Goal: Check status: Check status

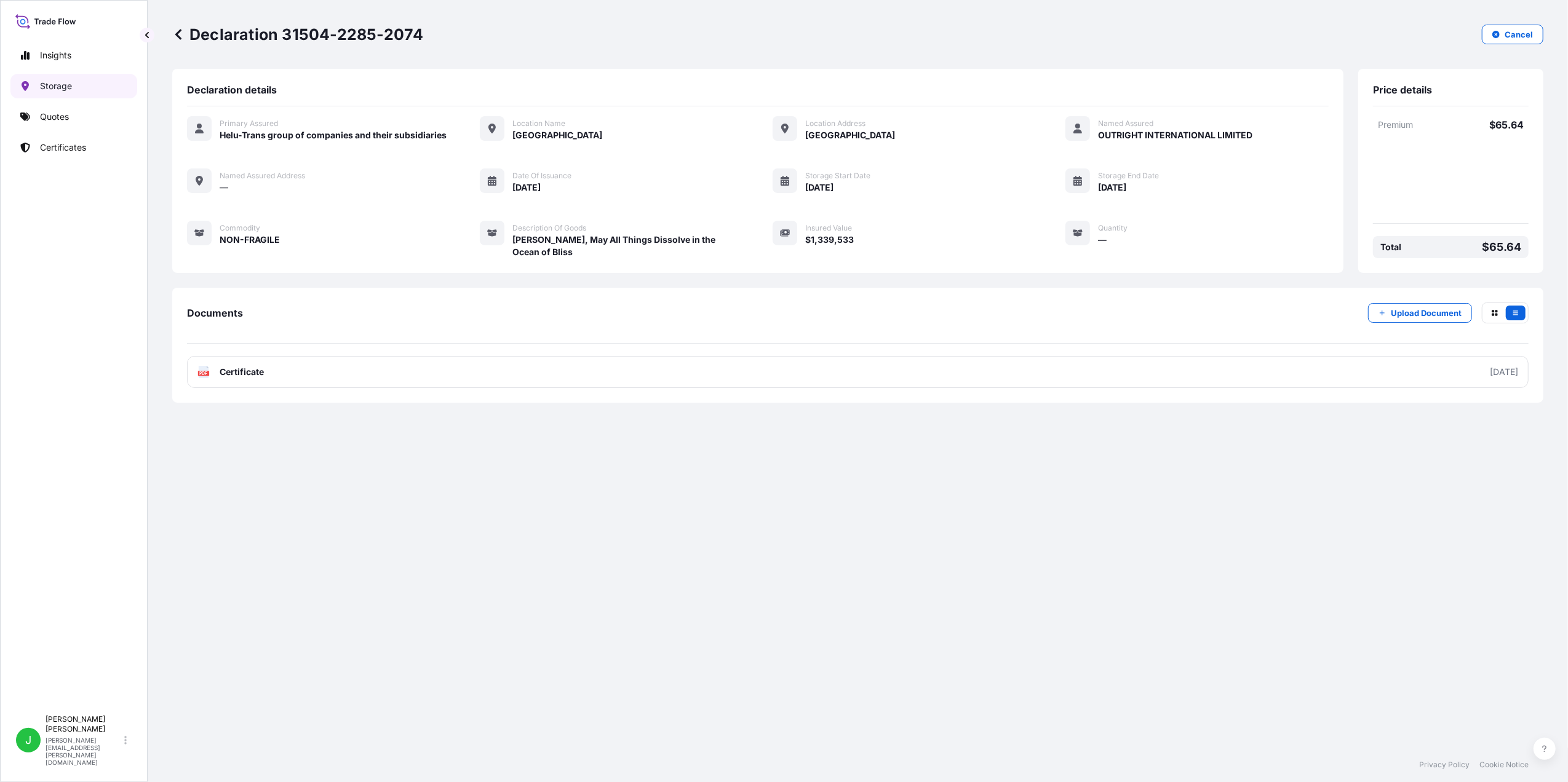
click at [75, 85] on link "Storage" at bounding box center [73, 86] width 126 height 24
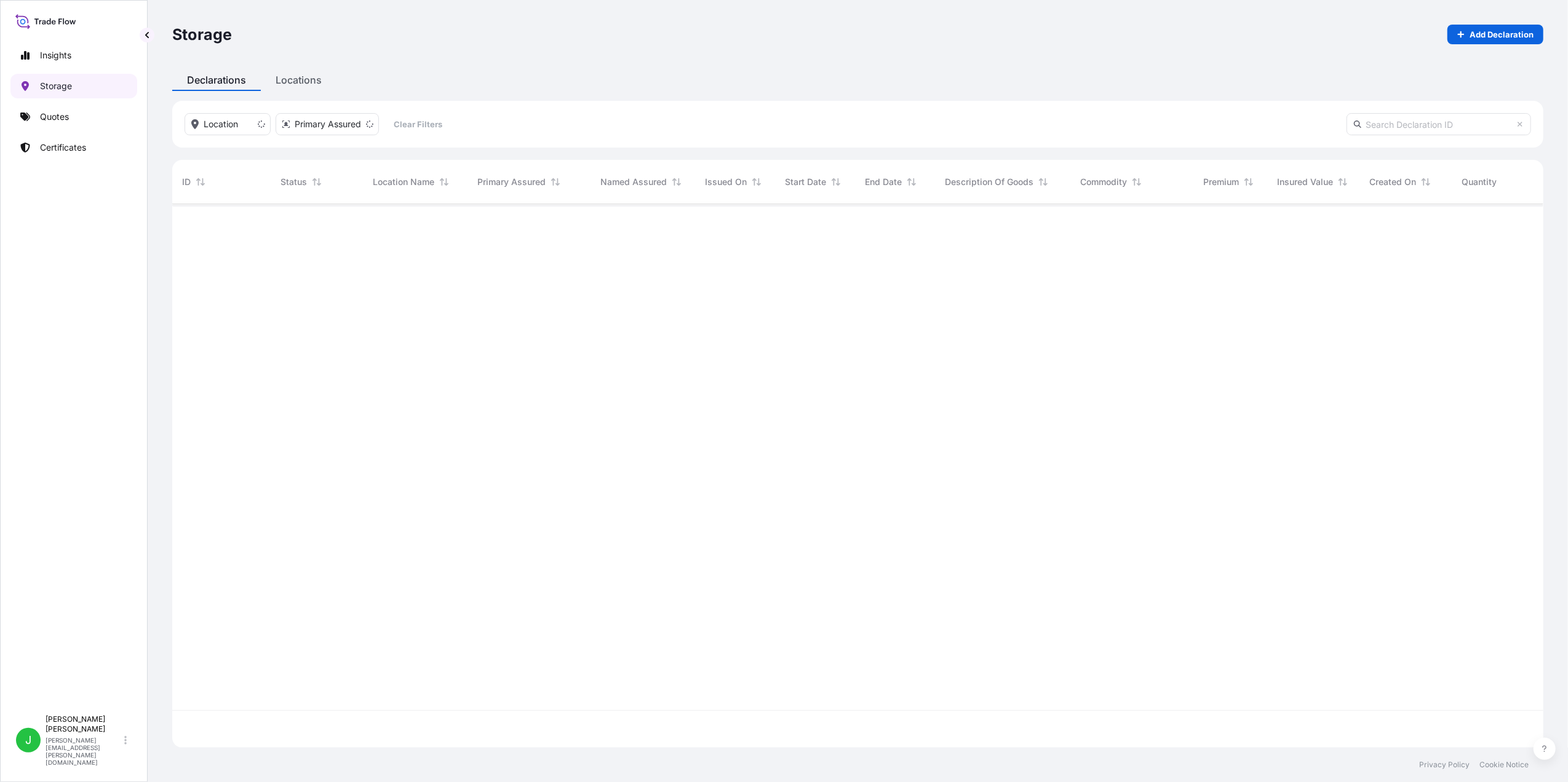
scroll to position [538, 1358]
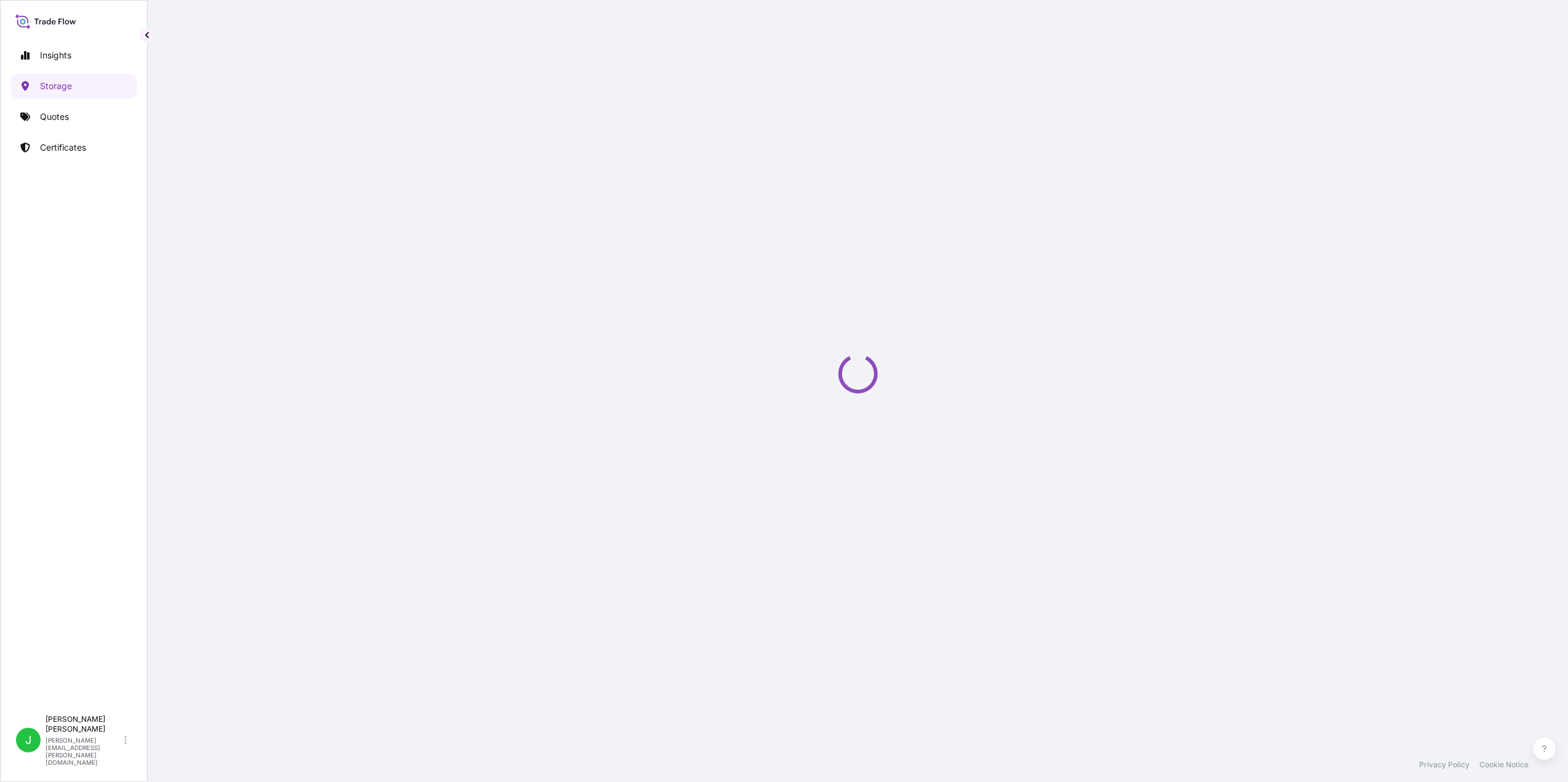
click at [281, 80] on div "Storage Add Declaration Declarations Locations Location Primary Assured Clear F…" at bounding box center [857, 374] width 1420 height 748
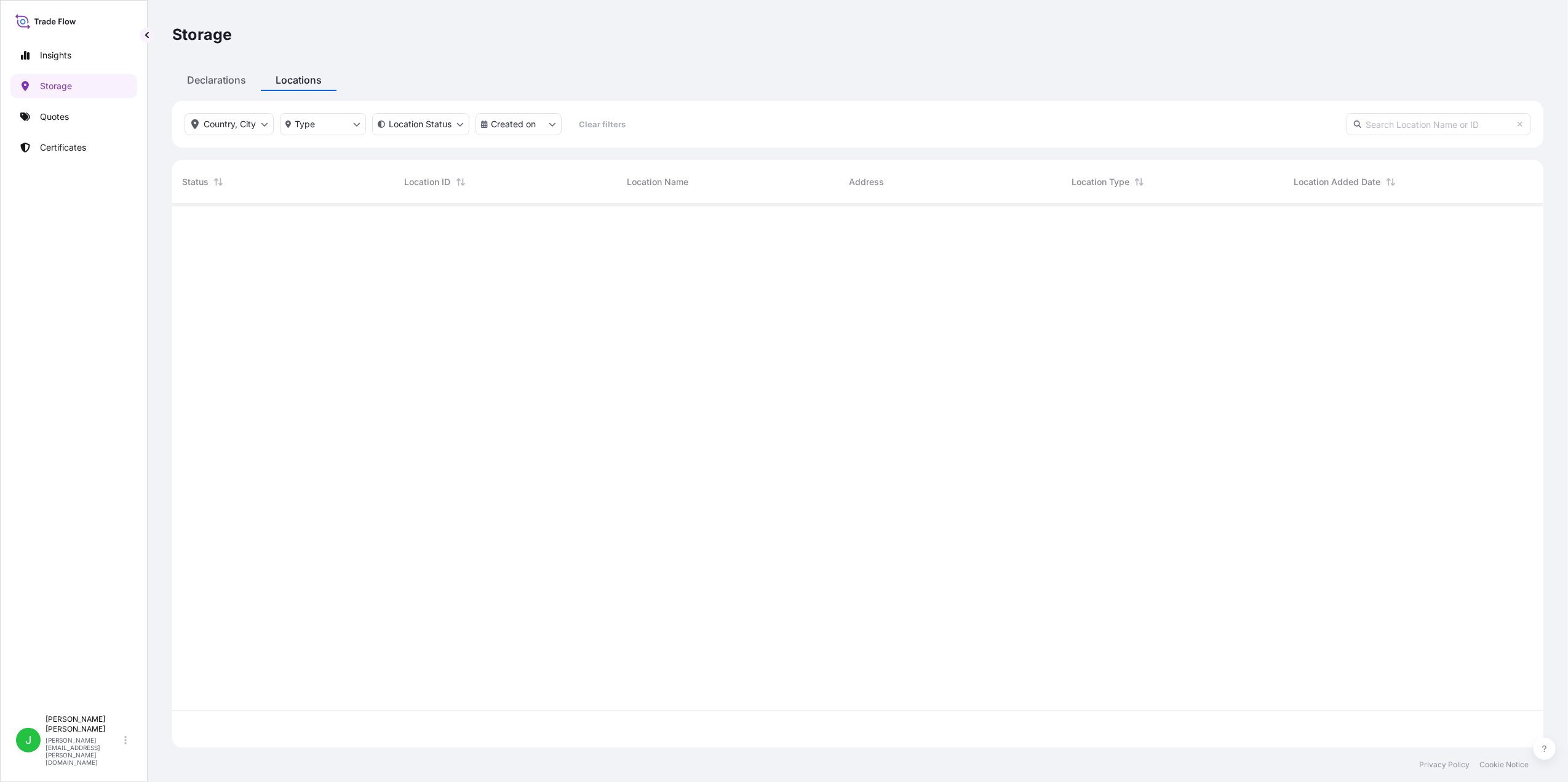
scroll to position [538, 1358]
click at [209, 234] on div "active" at bounding box center [284, 224] width 223 height 41
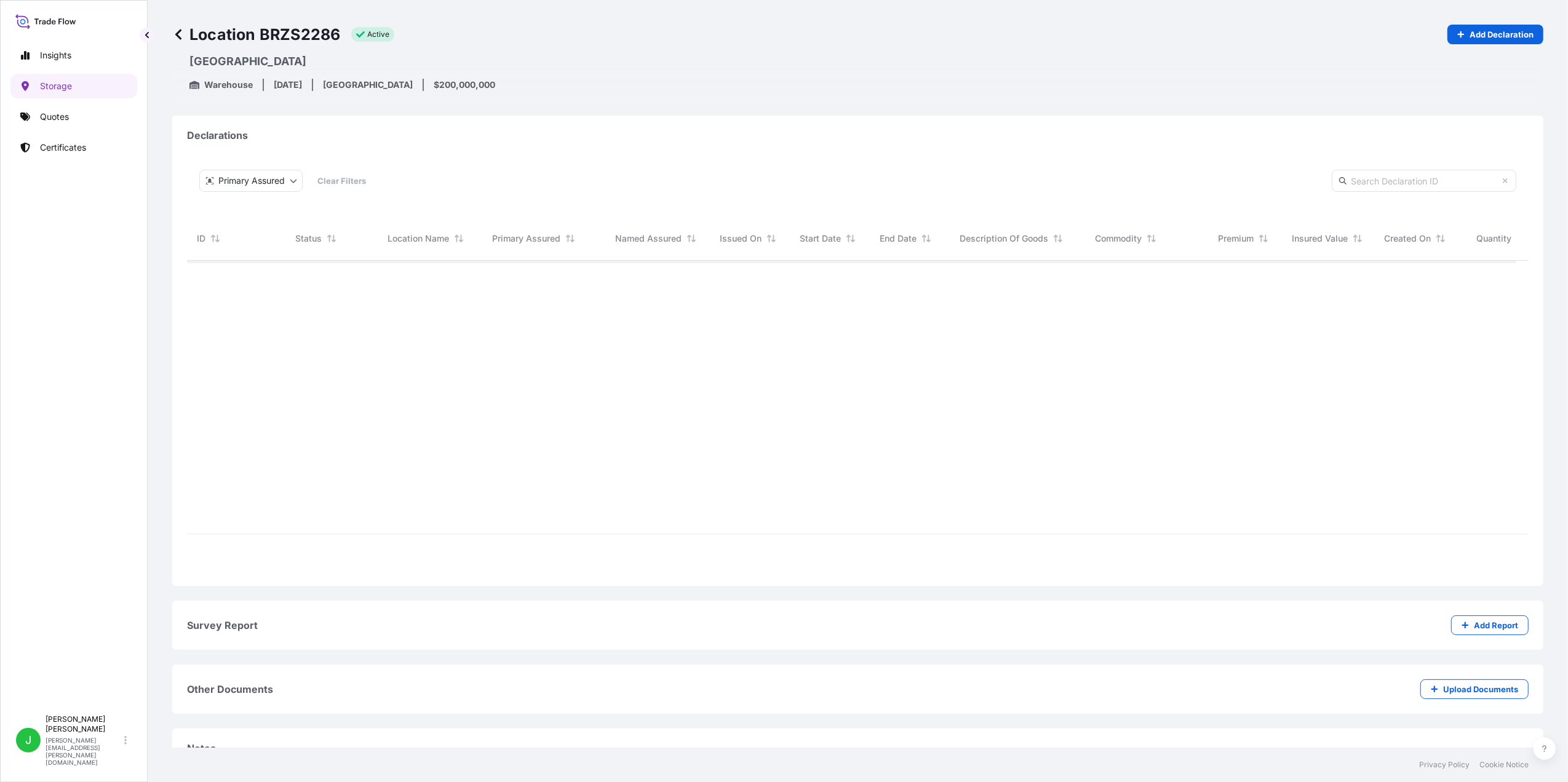
scroll to position [343, 1317]
click at [180, 37] on icon at bounding box center [179, 35] width 13 height 13
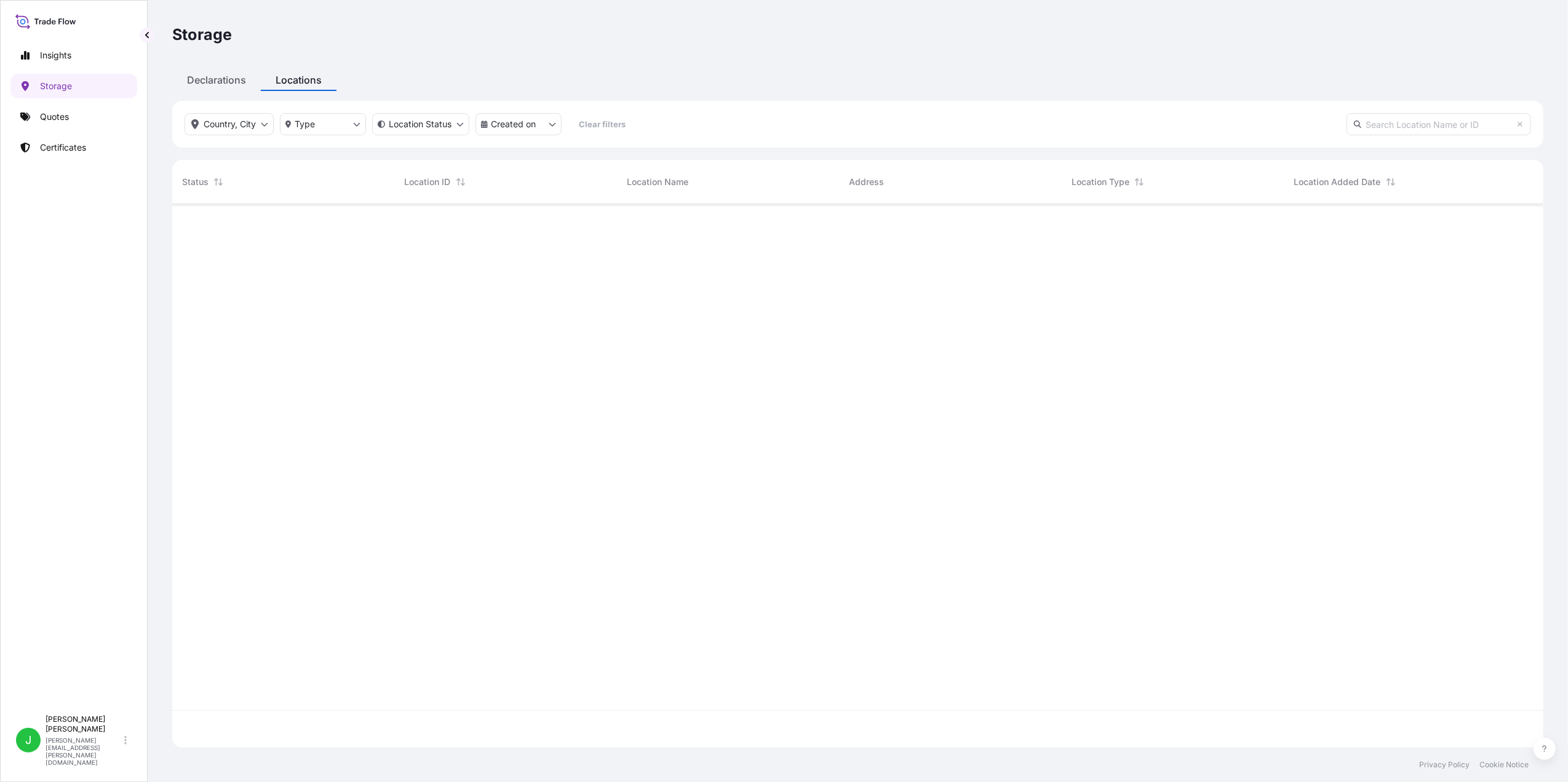
scroll to position [538, 1358]
click at [217, 265] on p "active" at bounding box center [210, 265] width 23 height 10
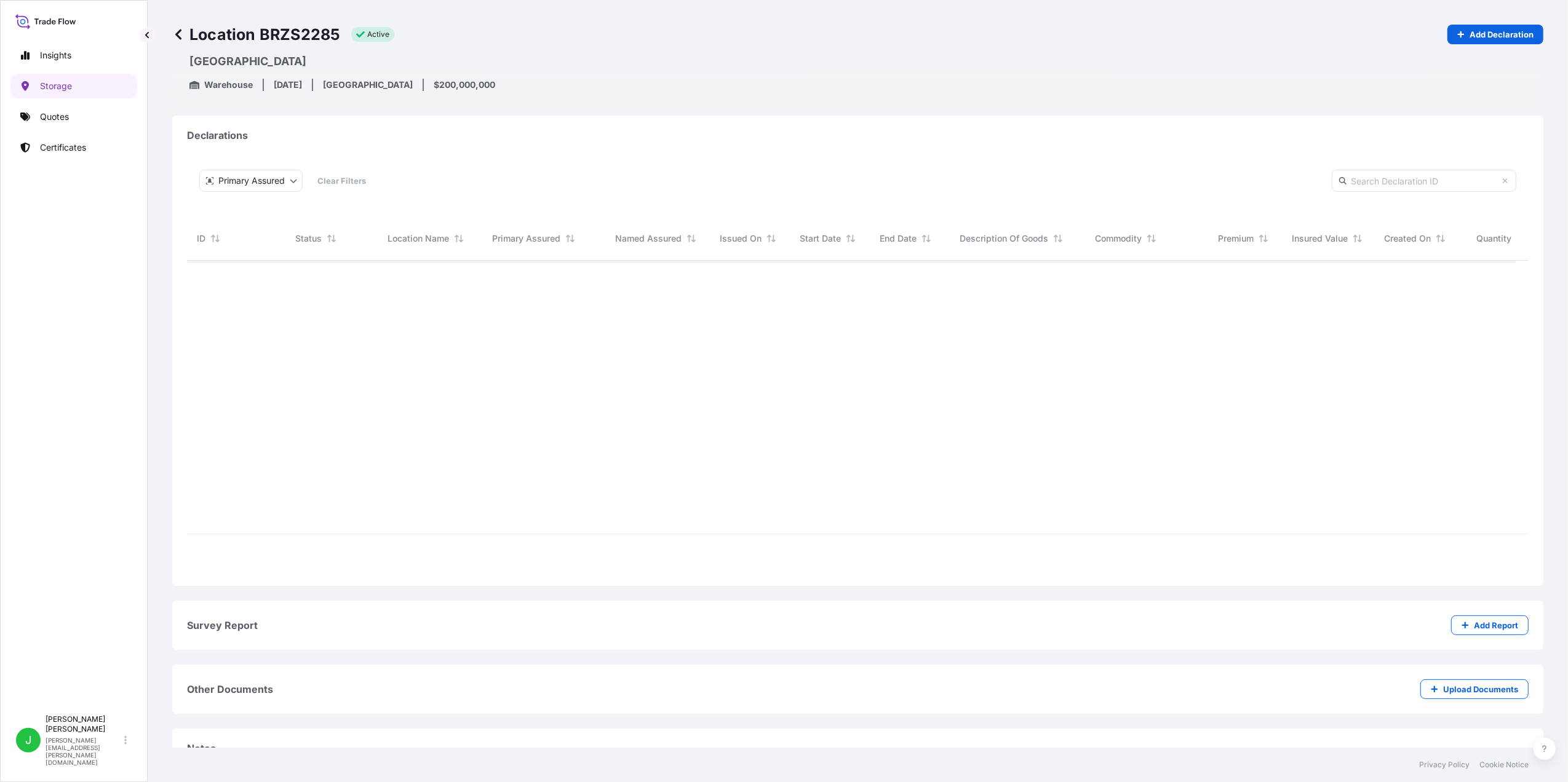
scroll to position [305, 1317]
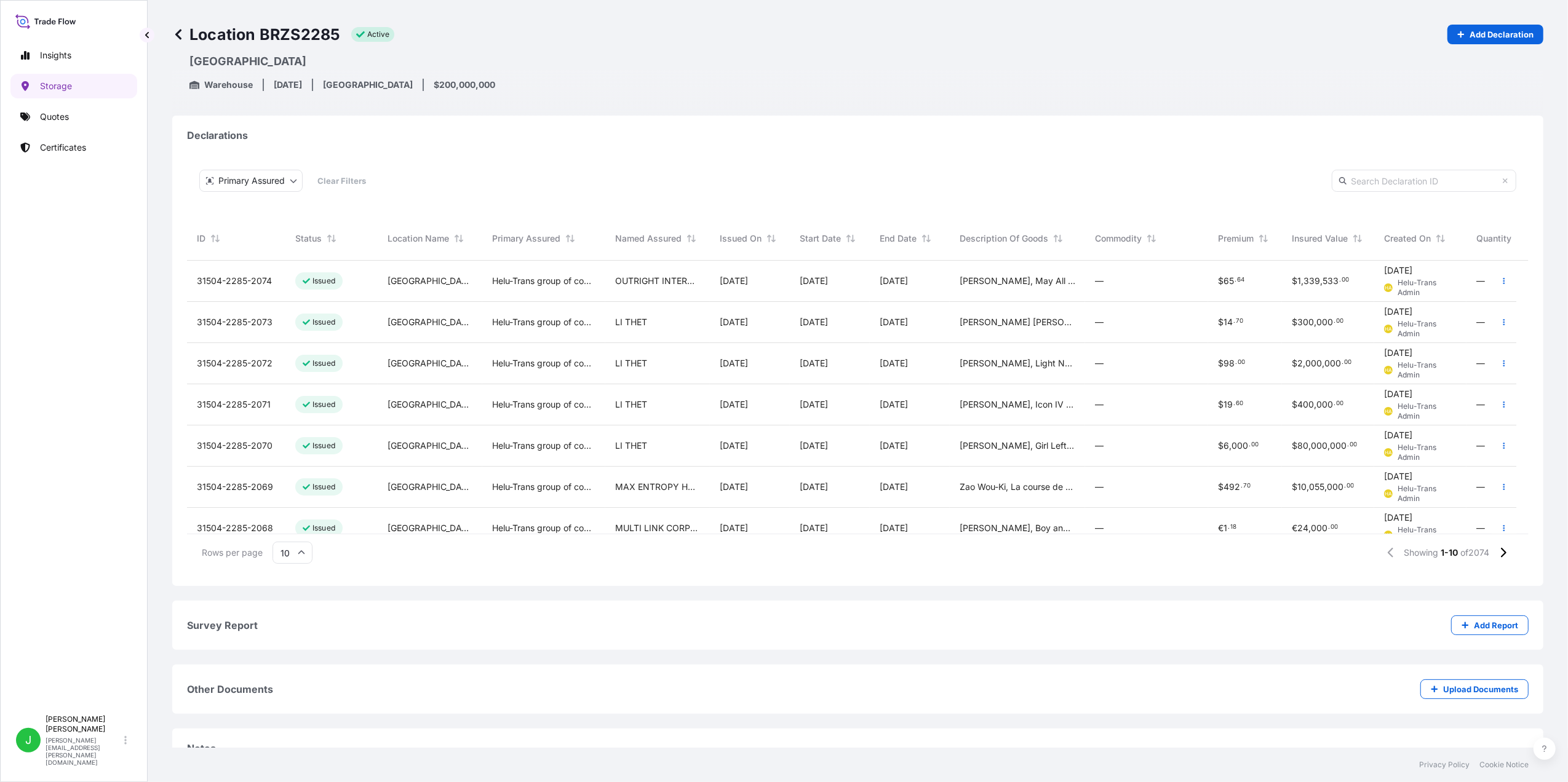
click at [241, 283] on span "31504-2285-2074" at bounding box center [234, 281] width 75 height 13
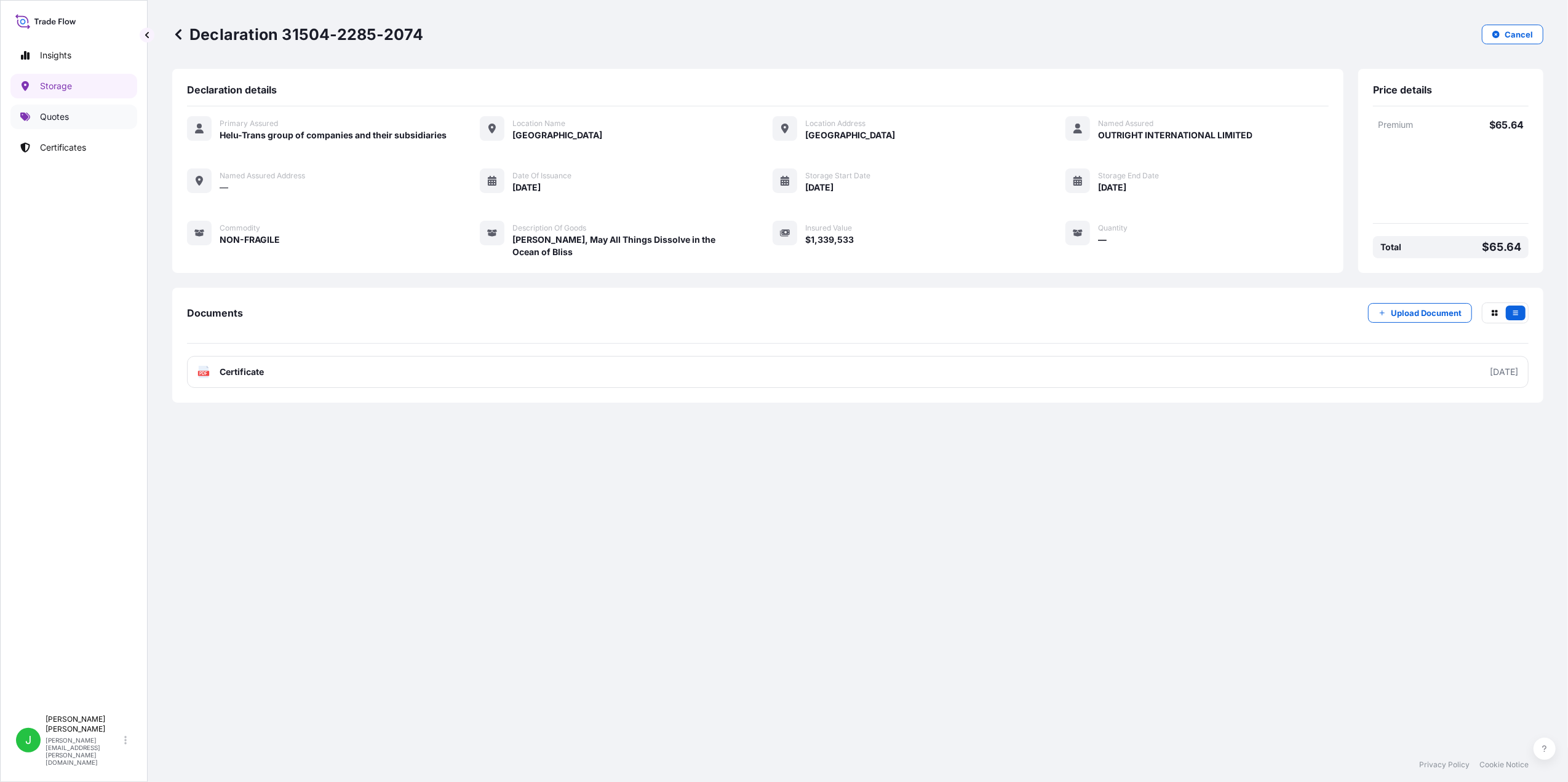
click at [52, 119] on p "Quotes" at bounding box center [54, 117] width 29 height 13
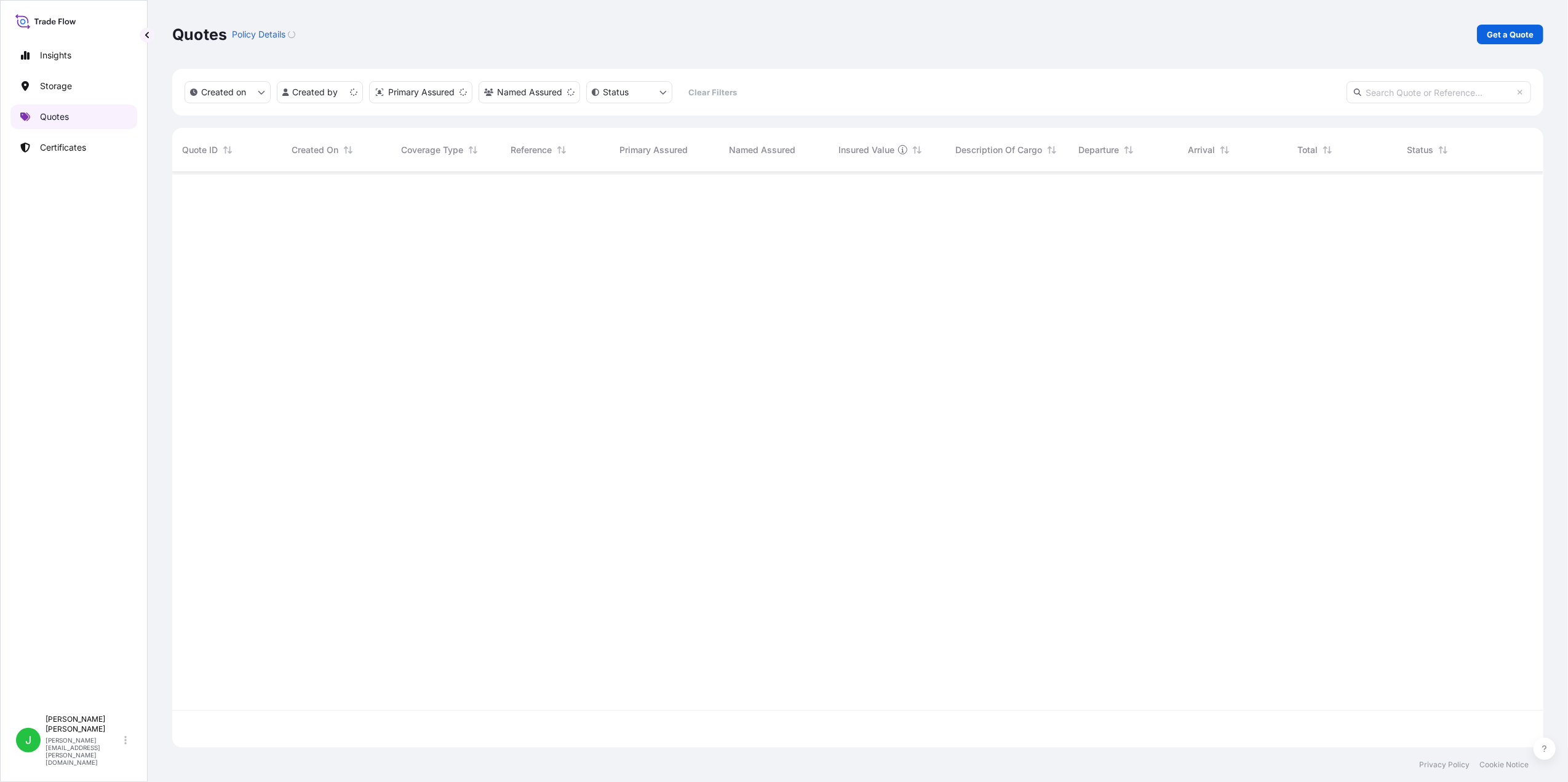
scroll to position [569, 1358]
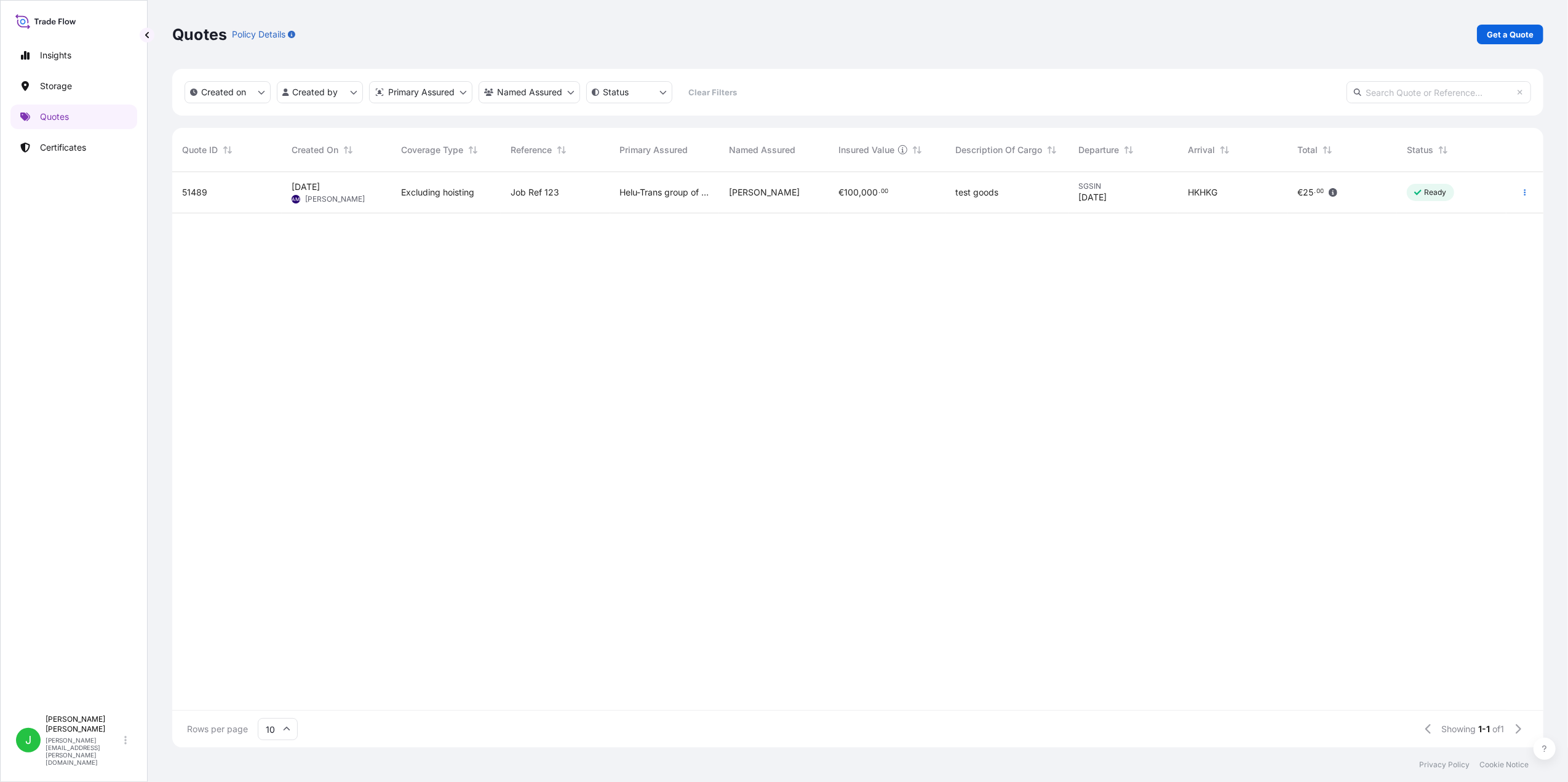
click at [197, 191] on span "51489" at bounding box center [195, 193] width 25 height 13
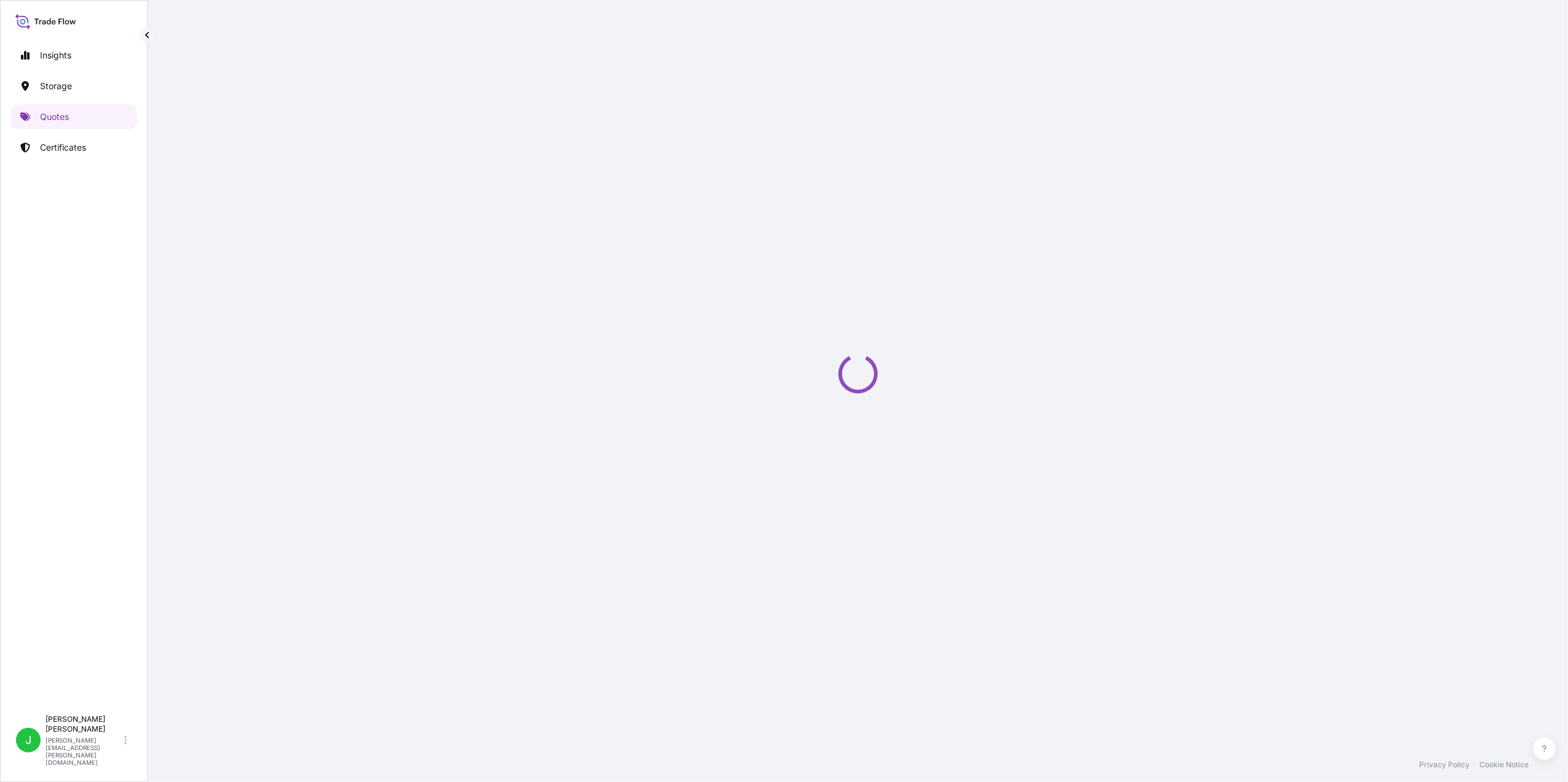
select select "AIR"
select select "Transit"
select select "[GEOGRAPHIC_DATA]"
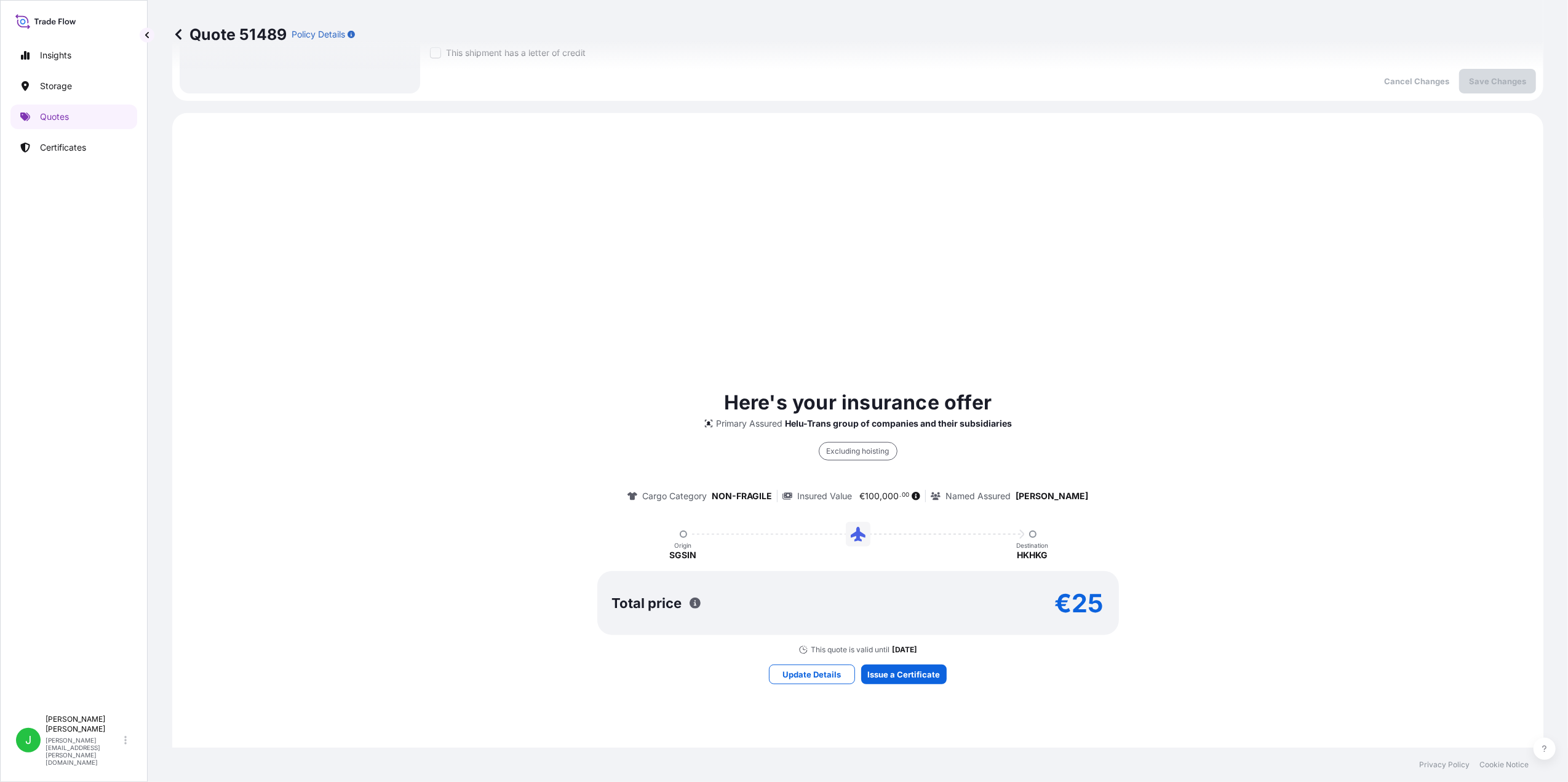
scroll to position [533, 0]
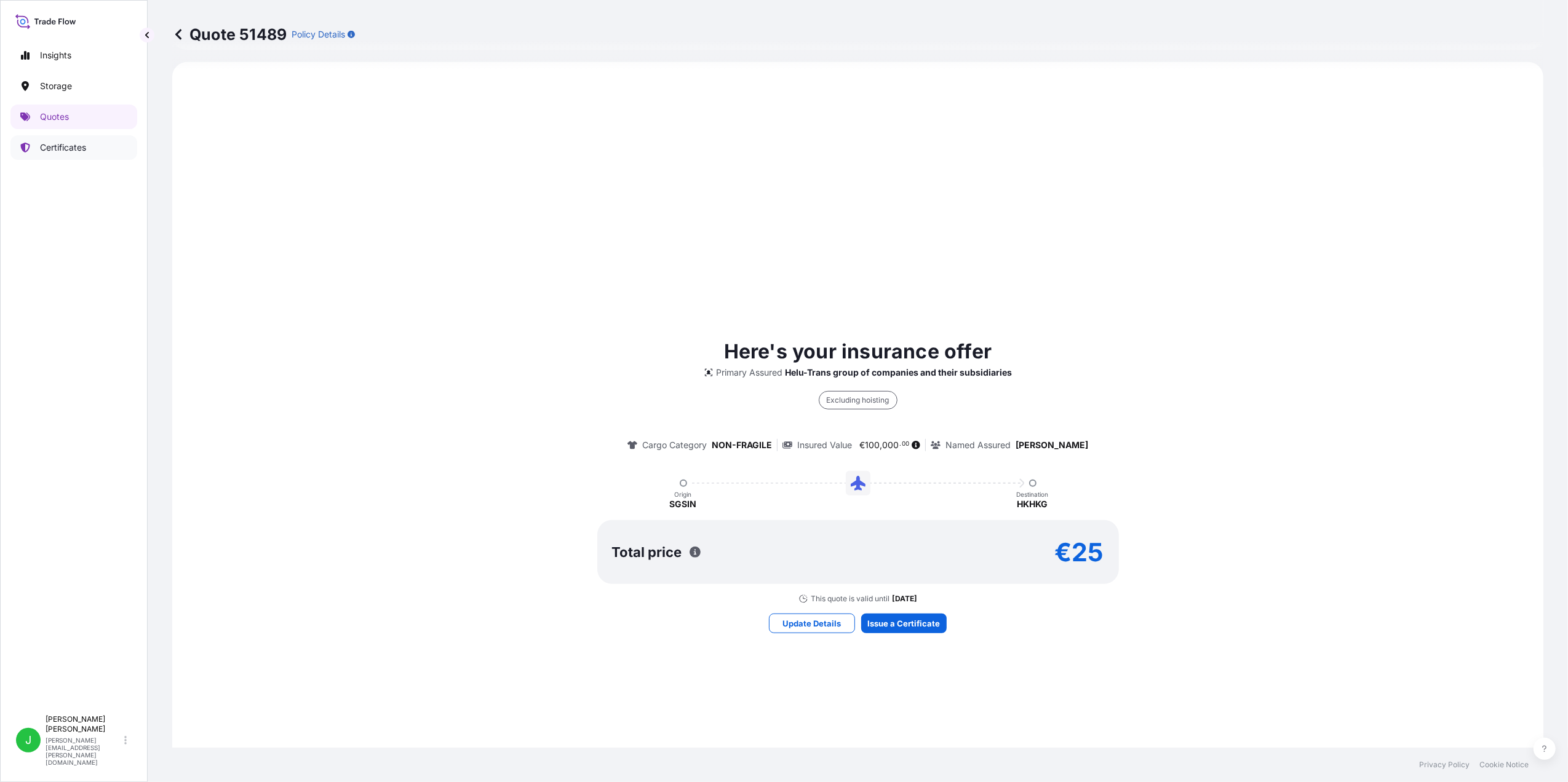
click at [61, 150] on p "Certificates" at bounding box center [63, 148] width 46 height 13
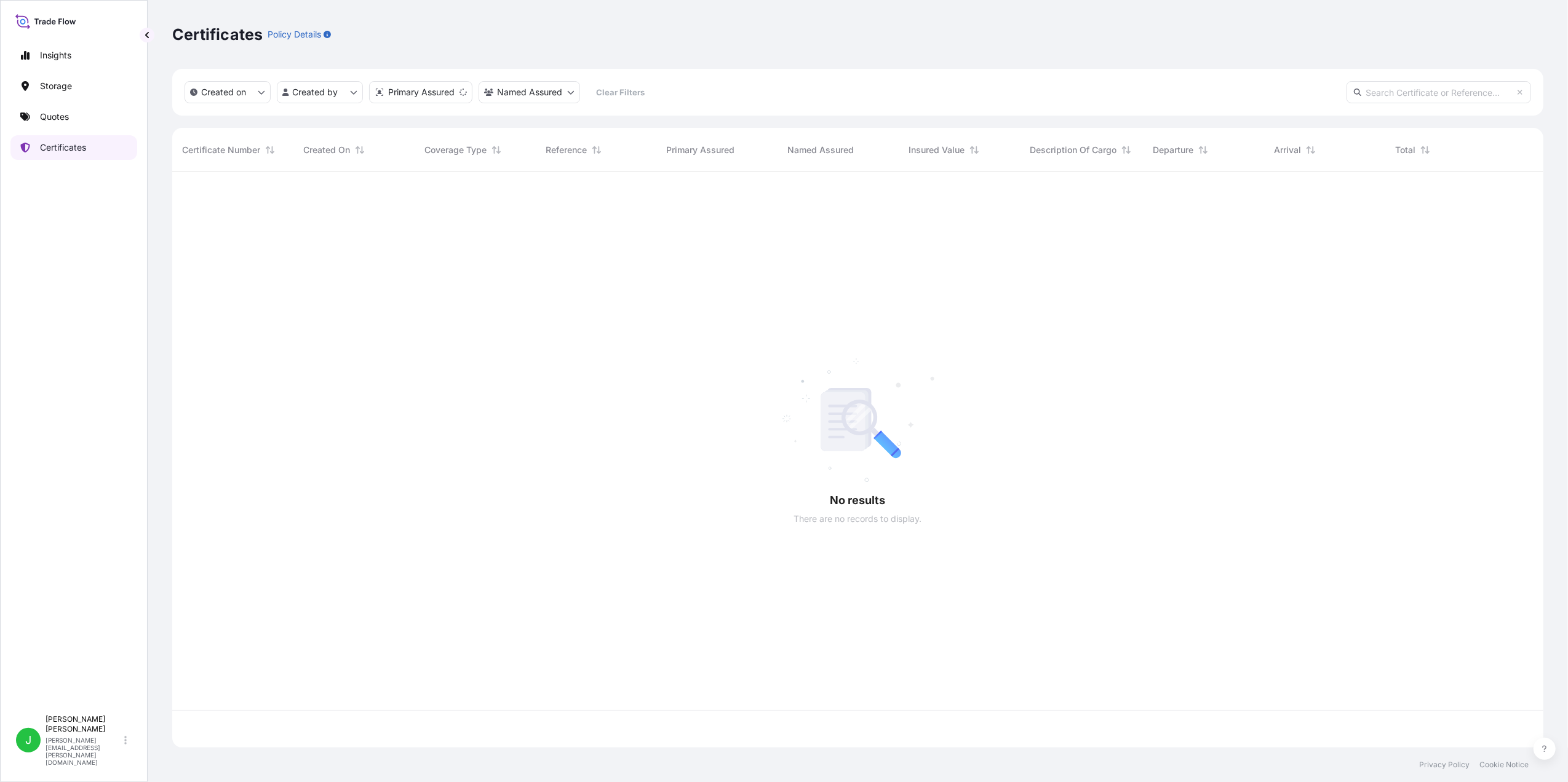
scroll to position [569, 1358]
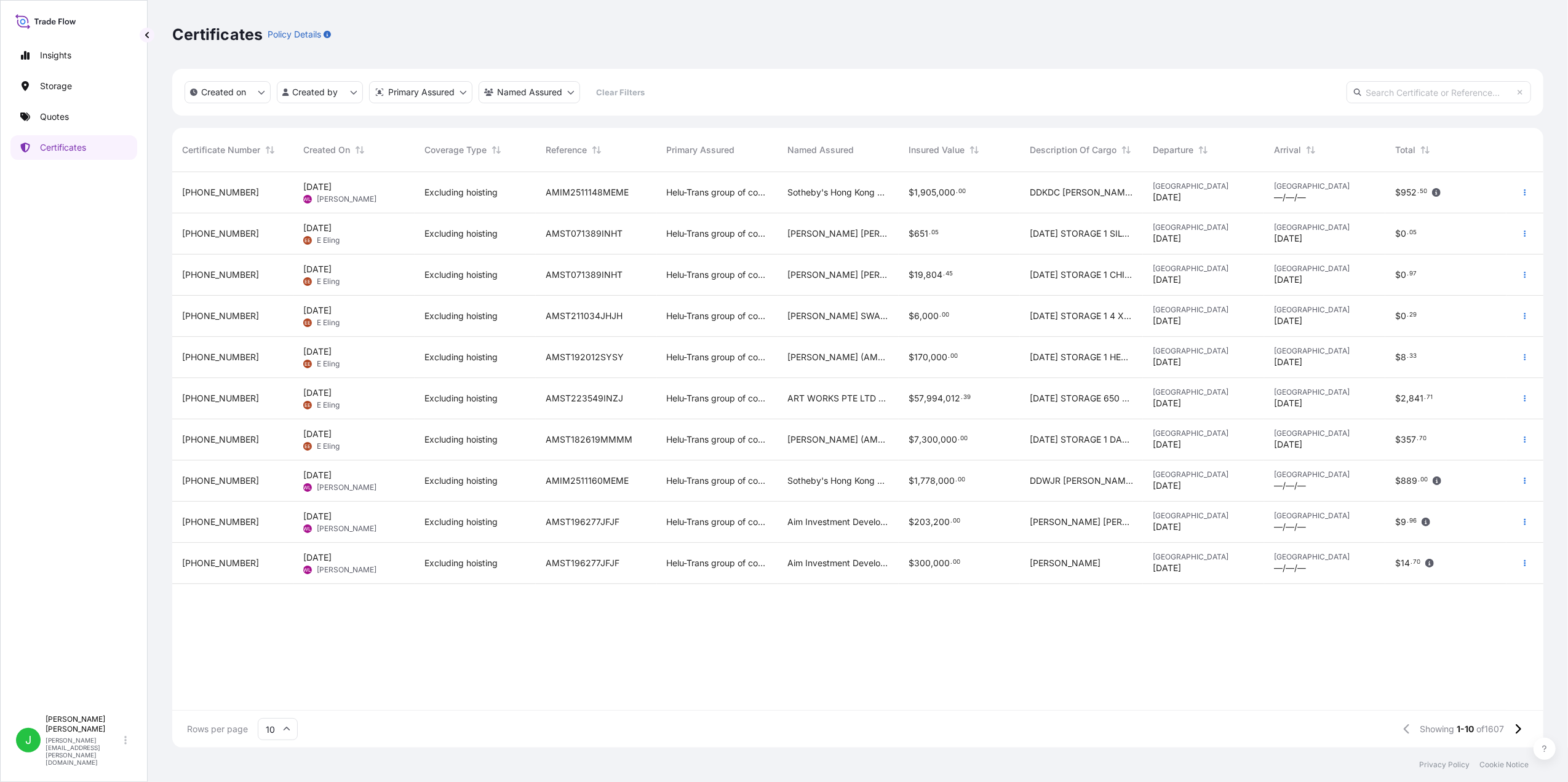
click at [214, 188] on span "[PHONE_NUMBER]" at bounding box center [221, 193] width 77 height 13
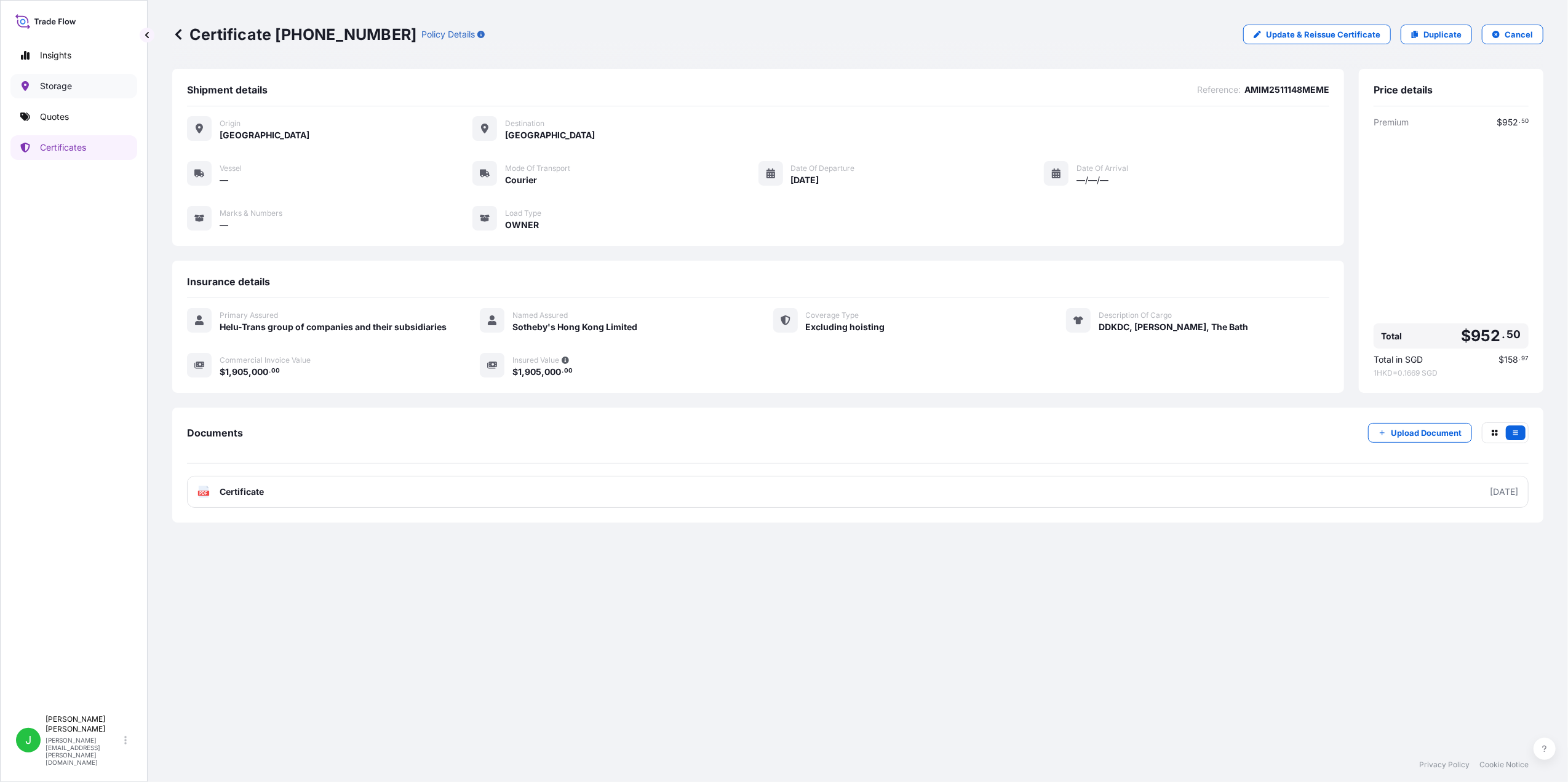
click at [82, 84] on link "Storage" at bounding box center [73, 86] width 126 height 24
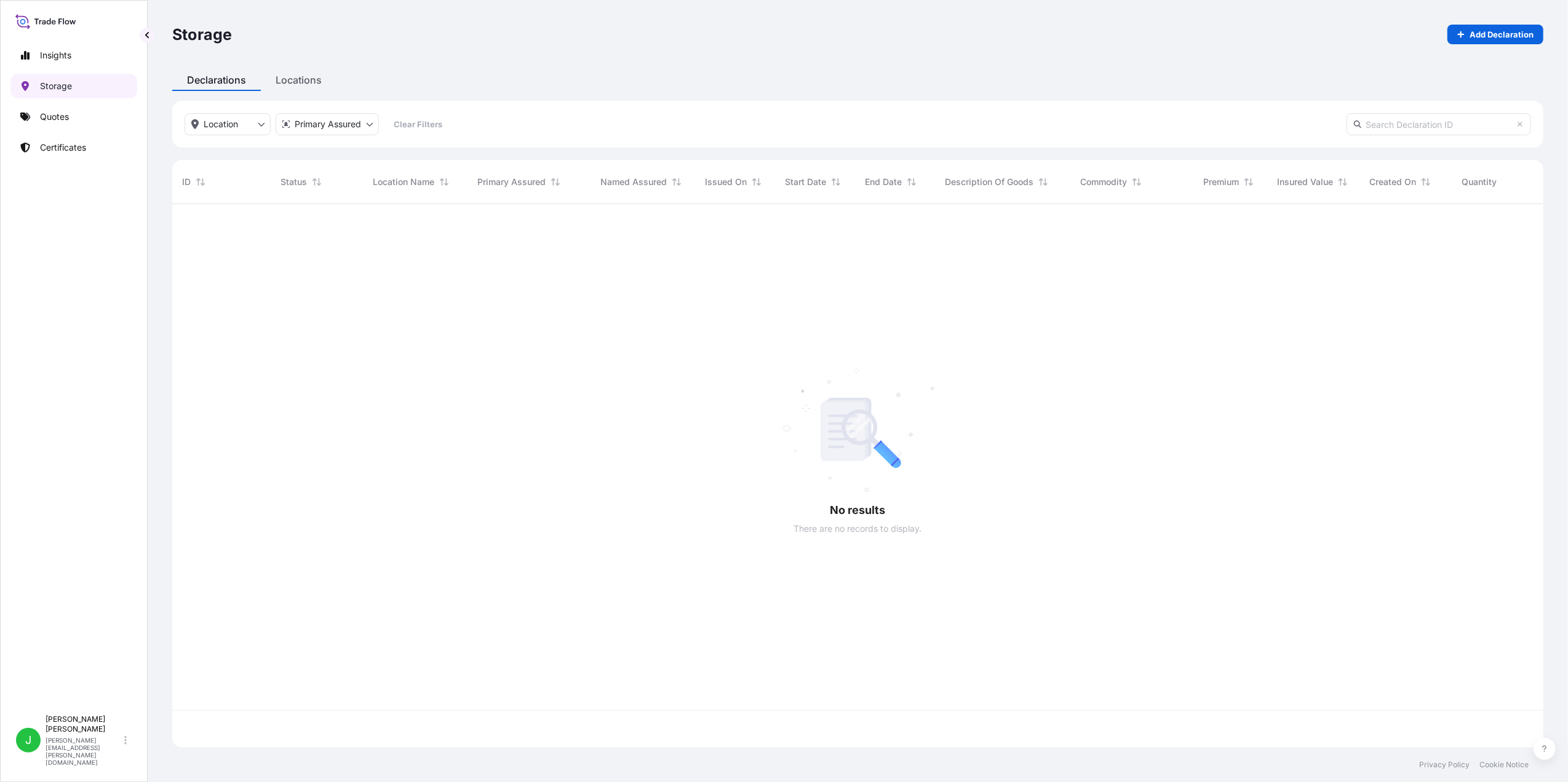
scroll to position [538, 1358]
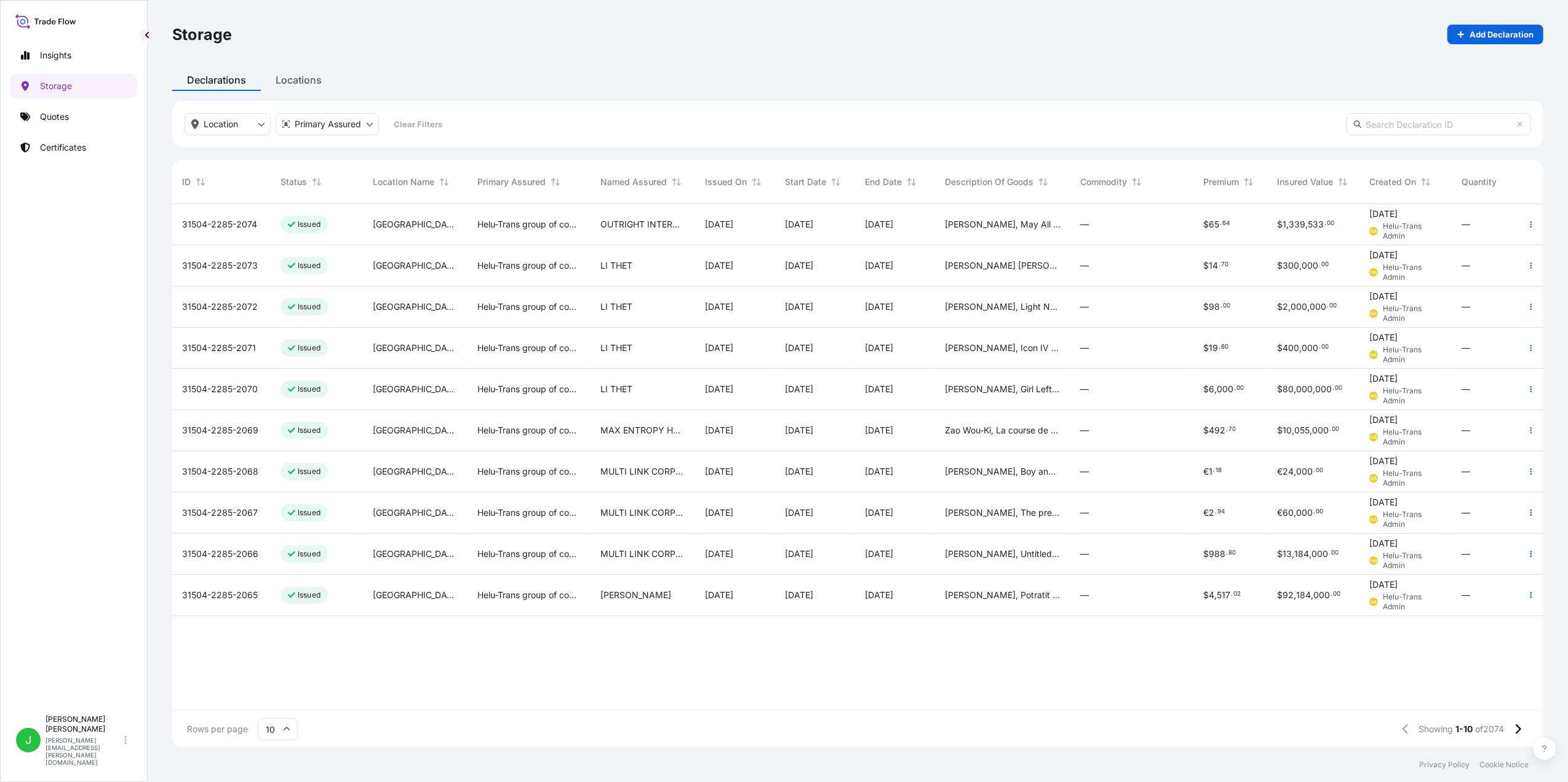
click at [210, 233] on div "31504-2285-2074" at bounding box center [221, 224] width 98 height 41
